Goal: Check status

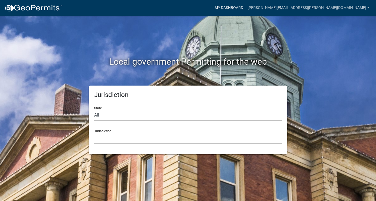
click at [245, 6] on link "My Dashboard" at bounding box center [229, 8] width 33 height 10
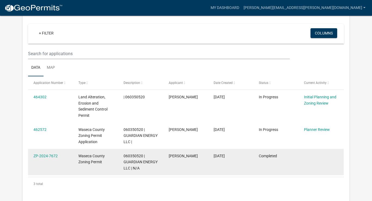
scroll to position [72, 0]
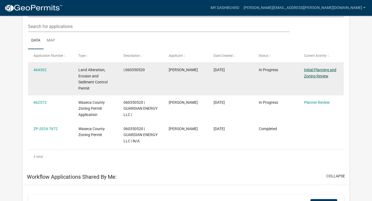
click at [312, 70] on link "Initial Planning and Zoning Review" at bounding box center [320, 73] width 32 height 11
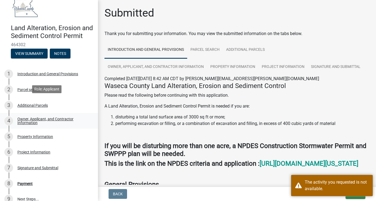
scroll to position [98, 0]
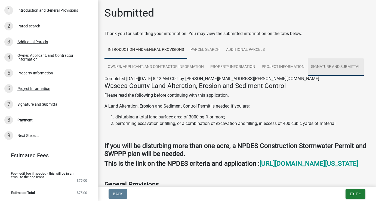
click at [348, 66] on link "Signature and Submittal" at bounding box center [336, 67] width 56 height 17
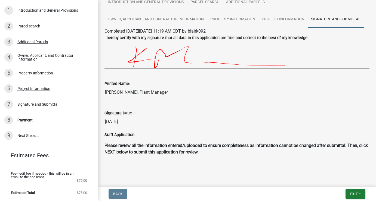
scroll to position [50, 0]
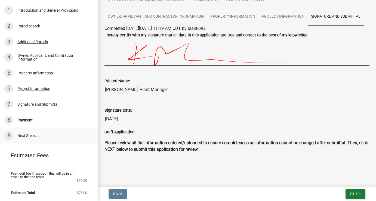
click at [33, 136] on link "9 Next Steps..." at bounding box center [49, 136] width 98 height 16
click at [35, 105] on div "Signature and Submittal" at bounding box center [37, 105] width 41 height 4
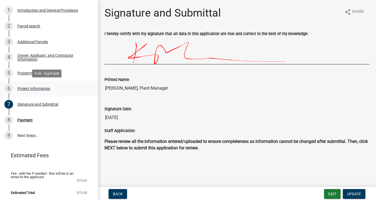
click at [33, 85] on div "6 Project Information" at bounding box center [46, 88] width 85 height 9
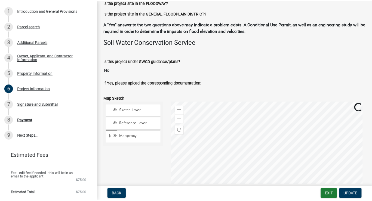
scroll to position [1239, 0]
